Goal: Complete application form

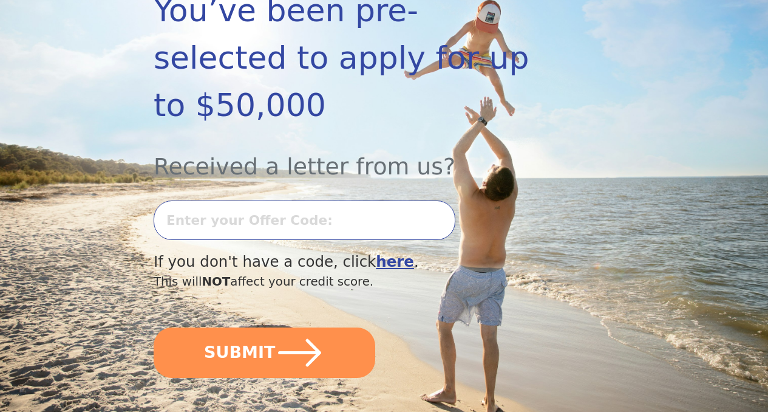
scroll to position [242, 0]
click at [304, 227] on input "text" at bounding box center [305, 219] width 302 height 39
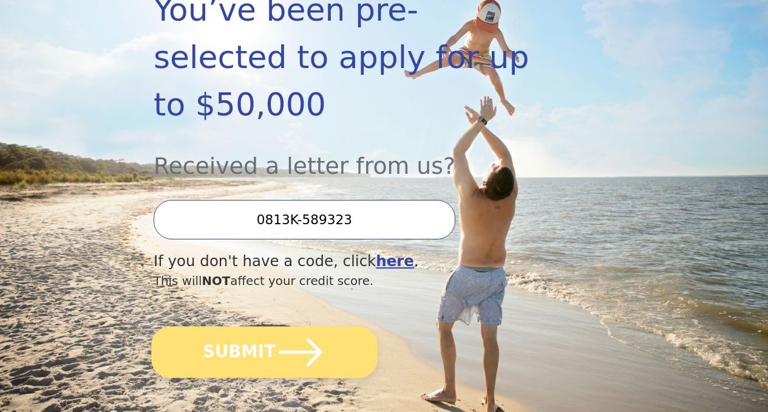
type input "0813K-589323"
click at [262, 378] on button "SUBMIT" at bounding box center [264, 352] width 226 height 52
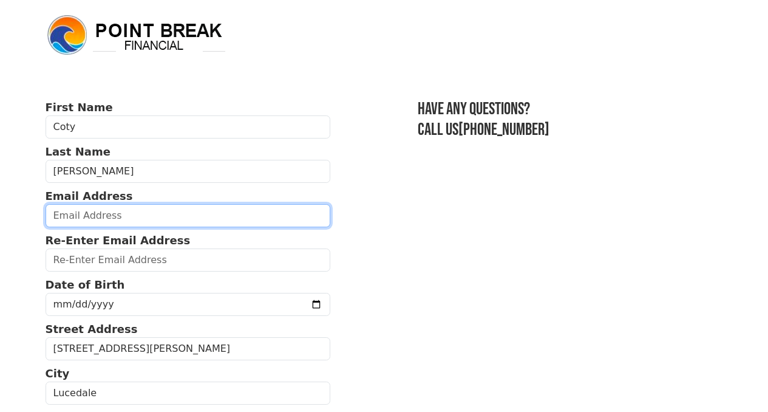
click at [140, 219] on input "email" at bounding box center [189, 215] width 286 height 23
type input "[EMAIL_ADDRESS][DOMAIN_NAME]"
type input "[PHONE_NUMBER]"
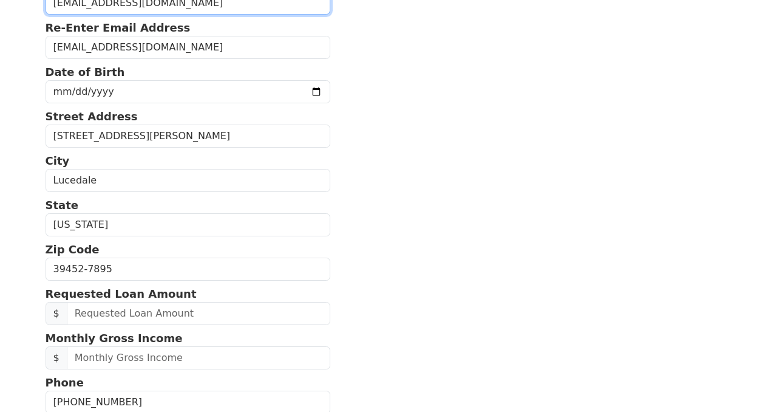
scroll to position [201, 0]
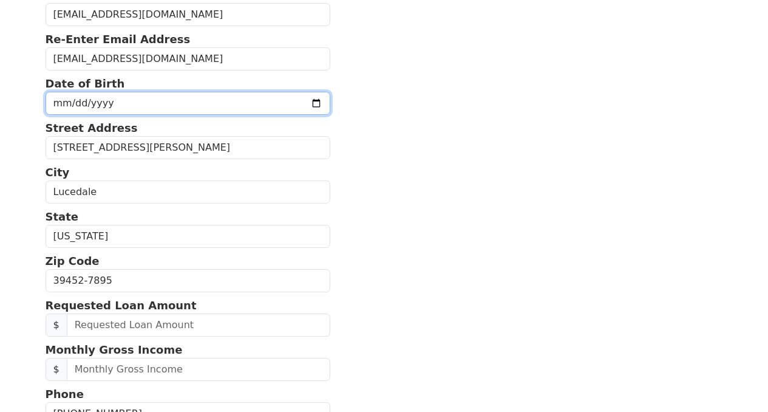
click at [143, 115] on input "date" at bounding box center [189, 103] width 286 height 23
type input "[DATE]"
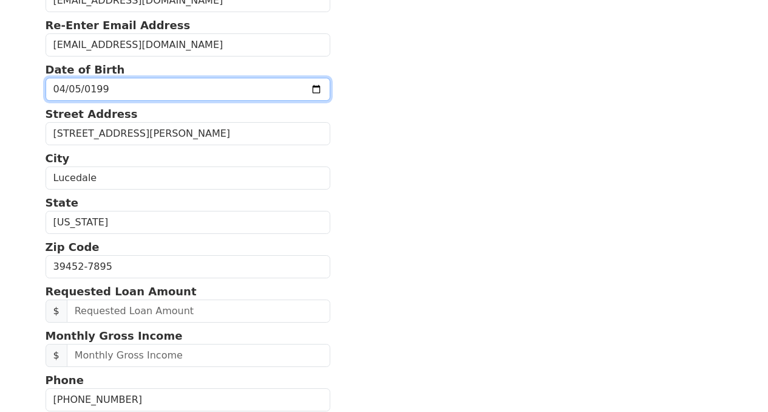
scroll to position [316, 0]
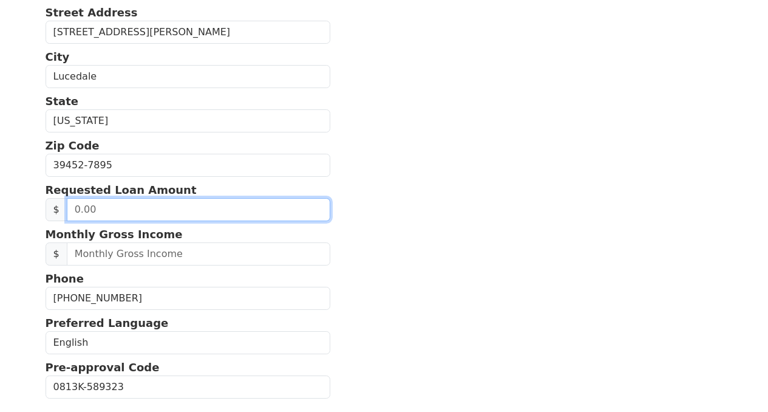
click at [227, 221] on input "text" at bounding box center [199, 209] width 264 height 23
type input "30,000.00"
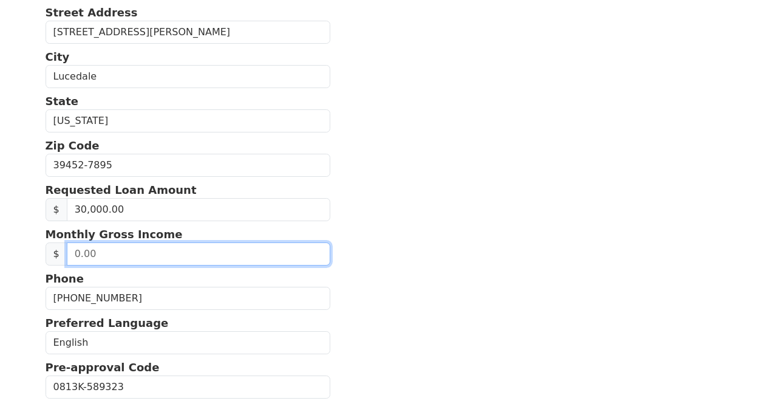
click at [241, 265] on input "text" at bounding box center [199, 253] width 264 height 23
drag, startPoint x: 129, startPoint y: 275, endPoint x: 6, endPoint y: 323, distance: 131.5
type input "14,000.00"
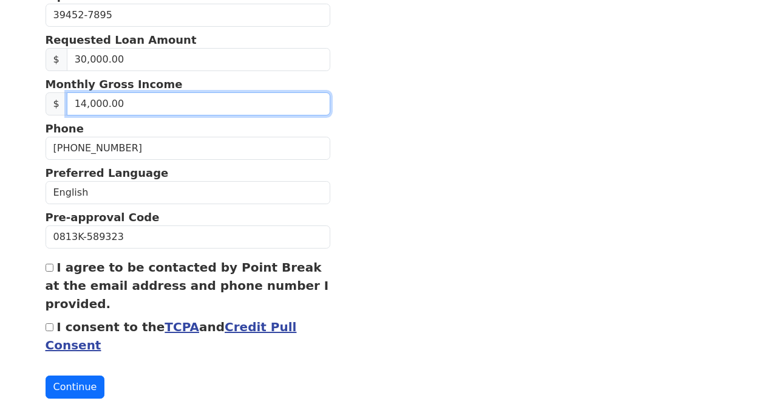
scroll to position [522, 0]
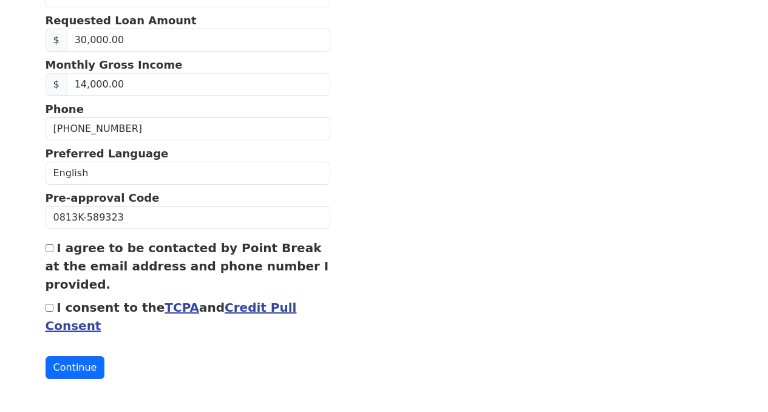
click at [47, 304] on input "I consent to the TCPA and Credit Pull Consent" at bounding box center [50, 308] width 8 height 8
checkbox input "true"
click at [51, 244] on input "I agree to be contacted by Point Break at the email address and phone number I …" at bounding box center [50, 248] width 8 height 8
checkbox input "true"
click at [67, 366] on button "Continue" at bounding box center [76, 367] width 60 height 23
